Goal: Find specific fact

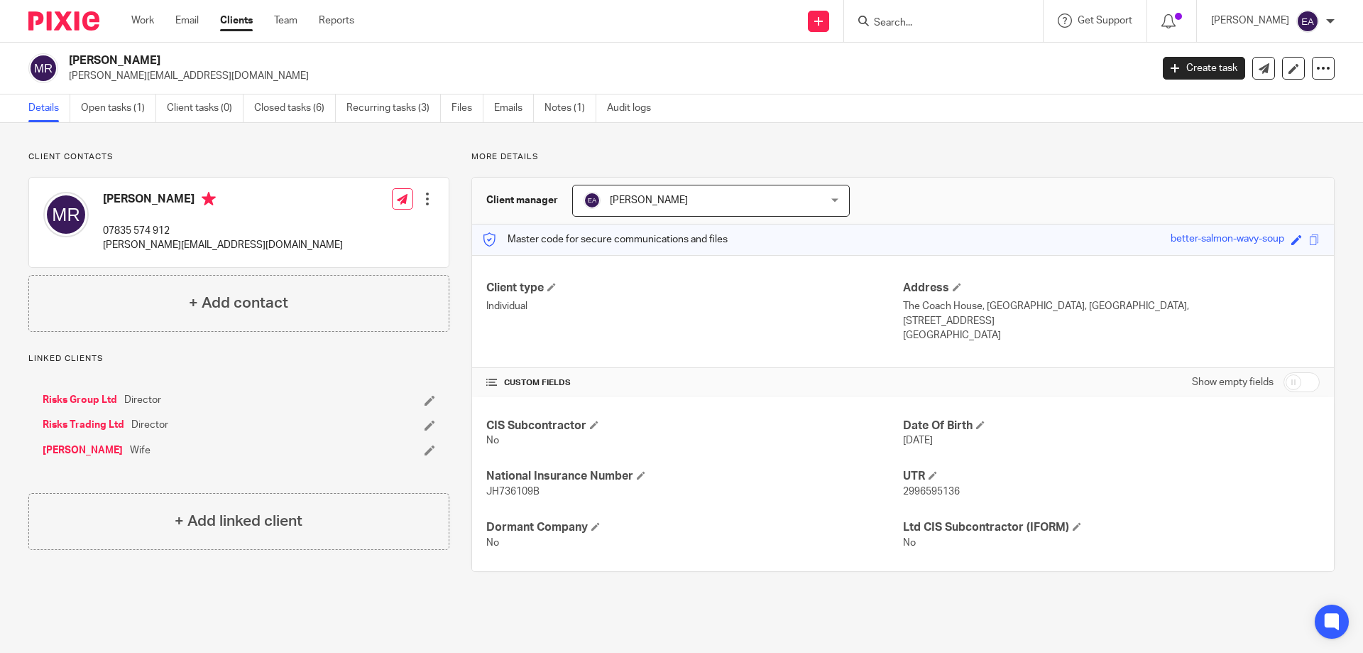
click at [933, 19] on input "Search" at bounding box center [937, 23] width 128 height 13
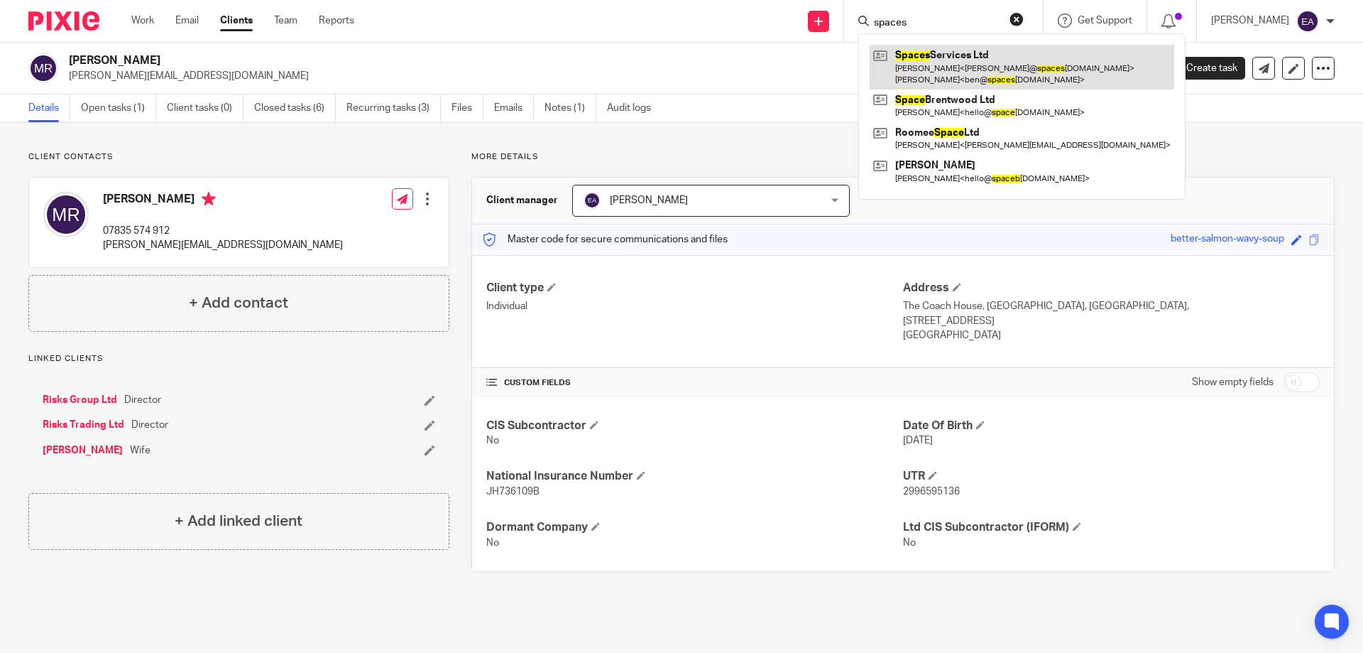
type input "spaces"
click at [953, 62] on link at bounding box center [1022, 67] width 305 height 44
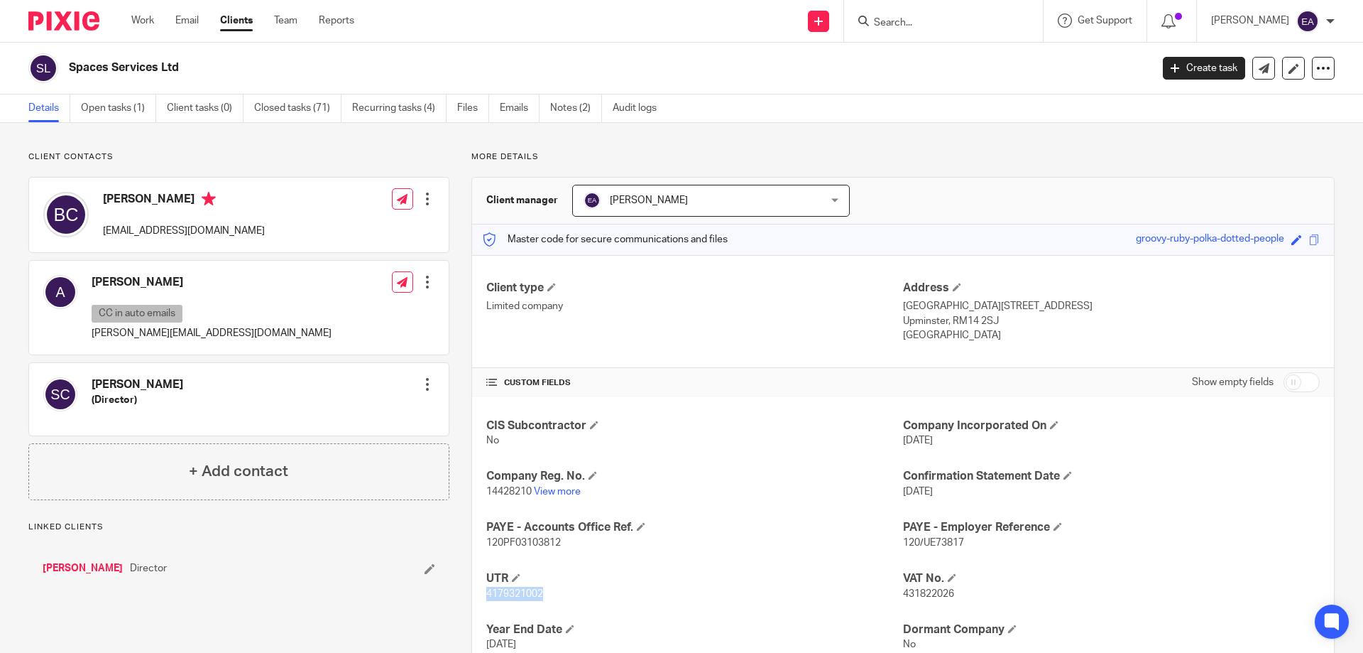
drag, startPoint x: 484, startPoint y: 590, endPoint x: 543, endPoint y: 593, distance: 59.0
click at [543, 593] on p "4179321002" at bounding box center [694, 593] width 417 height 14
copy span "4179321002"
click at [562, 494] on link "View more" at bounding box center [557, 491] width 47 height 10
